Goal: Use online tool/utility: Utilize a website feature to perform a specific function

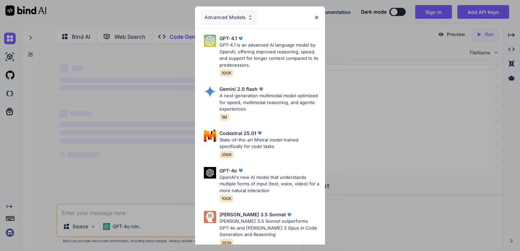
click at [316, 18] on img at bounding box center [317, 18] width 6 height 6
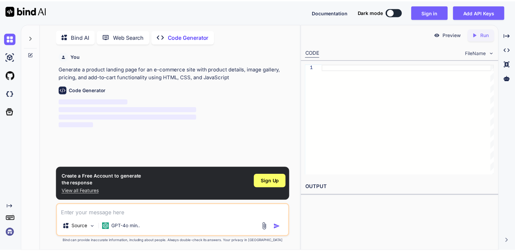
scroll to position [2, 0]
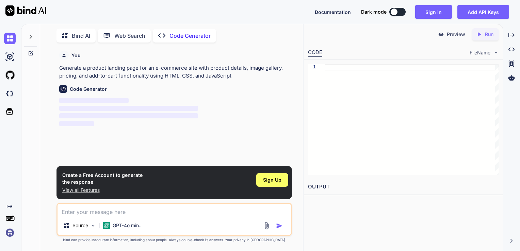
click at [121, 212] on textarea at bounding box center [175, 210] width 234 height 12
click at [131, 228] on p "GPT-4o min.." at bounding box center [127, 225] width 29 height 7
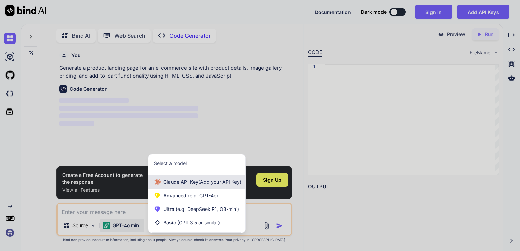
click at [183, 182] on span "[PERSON_NAME] Key (Add your API Key)" at bounding box center [202, 182] width 78 height 7
type textarea "x"
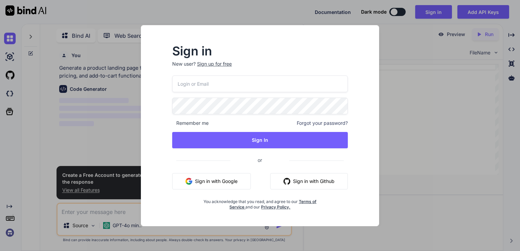
click at [231, 184] on button "Sign in with Google" at bounding box center [211, 181] width 79 height 16
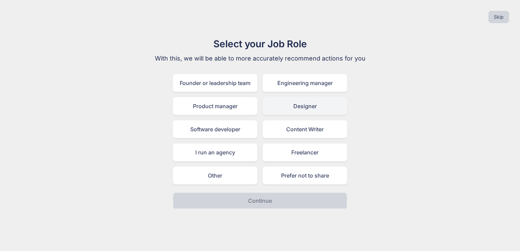
click at [289, 112] on div "Designer" at bounding box center [305, 106] width 84 height 18
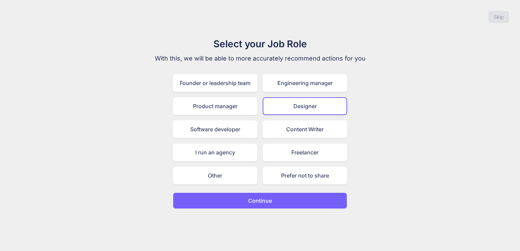
click at [263, 202] on p "Continue" at bounding box center [260, 201] width 24 height 8
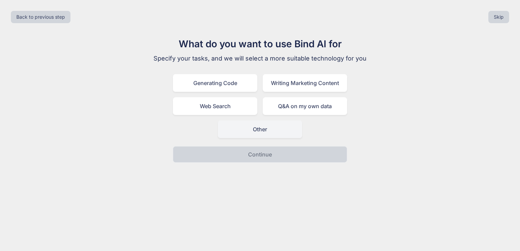
click at [257, 126] on div "Other" at bounding box center [260, 130] width 84 height 18
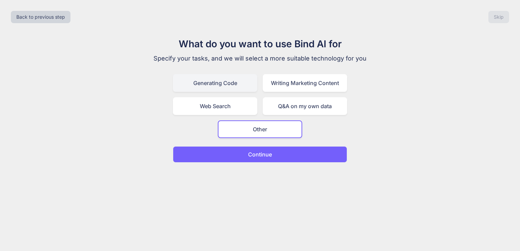
click at [226, 87] on div "Generating Code" at bounding box center [215, 83] width 84 height 18
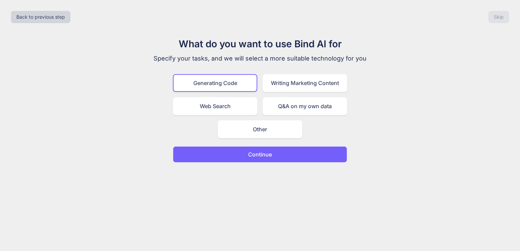
click at [270, 156] on p "Continue" at bounding box center [260, 155] width 24 height 8
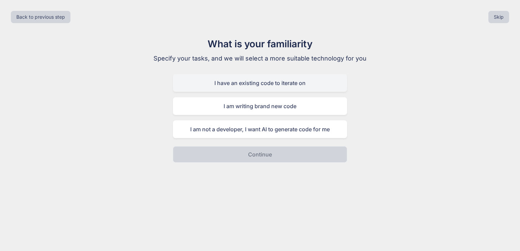
click at [271, 81] on div "I have an existing code to iterate on" at bounding box center [260, 83] width 174 height 18
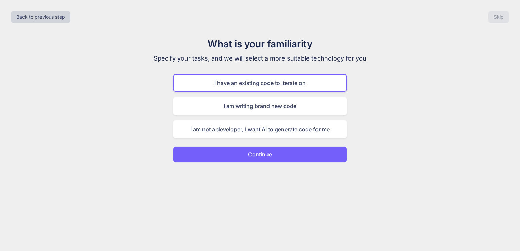
click at [290, 162] on div "Back to previous step Skip What is your familiarity Specify your tasks, and we …" at bounding box center [260, 125] width 520 height 251
click at [288, 155] on button "Continue" at bounding box center [260, 154] width 174 height 16
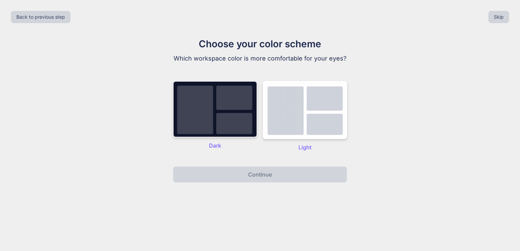
click at [232, 130] on img at bounding box center [215, 109] width 84 height 57
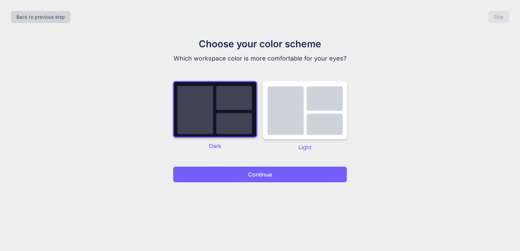
click at [256, 177] on p "Continue" at bounding box center [260, 175] width 24 height 8
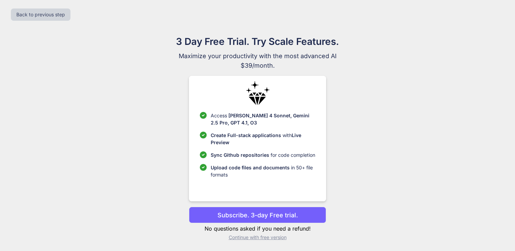
scroll to position [3, 0]
click at [267, 239] on p "Continue with free version" at bounding box center [257, 237] width 137 height 7
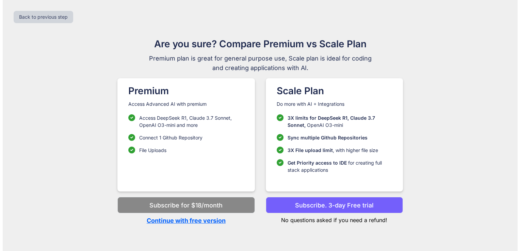
scroll to position [0, 0]
click at [214, 222] on p "Continue with free version" at bounding box center [186, 220] width 137 height 9
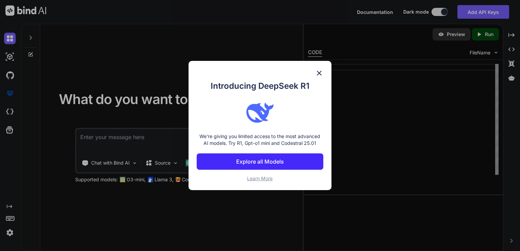
click at [320, 72] on img at bounding box center [319, 73] width 8 height 8
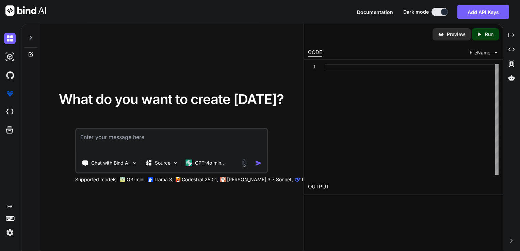
click at [134, 143] on textarea at bounding box center [171, 141] width 191 height 25
paste textarea "<!DOCTYPE html> <html lang="en"> <head> <meta charset="UTF-8"> <meta name="view…"
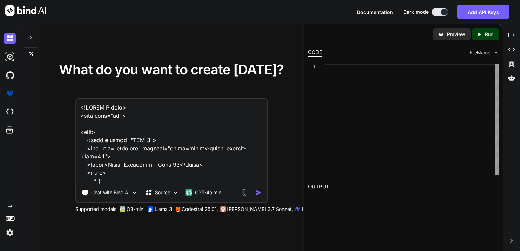
click at [83, 108] on textarea at bounding box center [171, 141] width 191 height 84
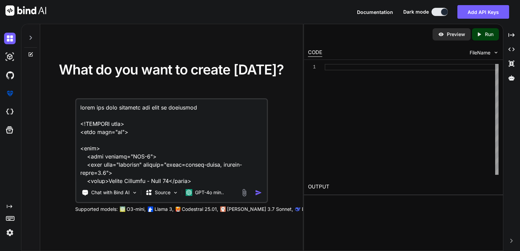
type textarea "check the code properly and make it responsive <!DOCTYPE html> <html lang="en">…"
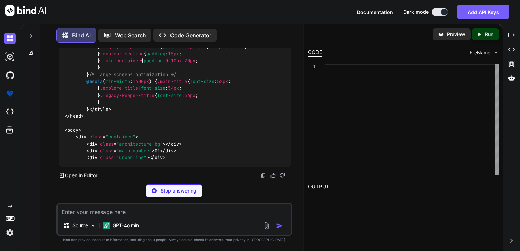
scroll to position [6276, 0]
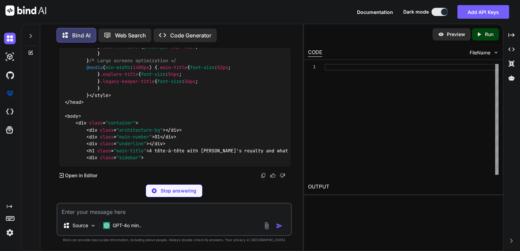
drag, startPoint x: 84, startPoint y: 122, endPoint x: 125, endPoint y: 100, distance: 46.8
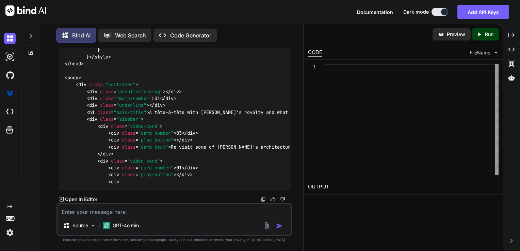
copy span "/* Responsive Design - Mobile First Approach */ @media ( max-width : 1024px ) {…"
click at [96, 213] on textarea at bounding box center [175, 210] width 234 height 12
